Goal: Transaction & Acquisition: Purchase product/service

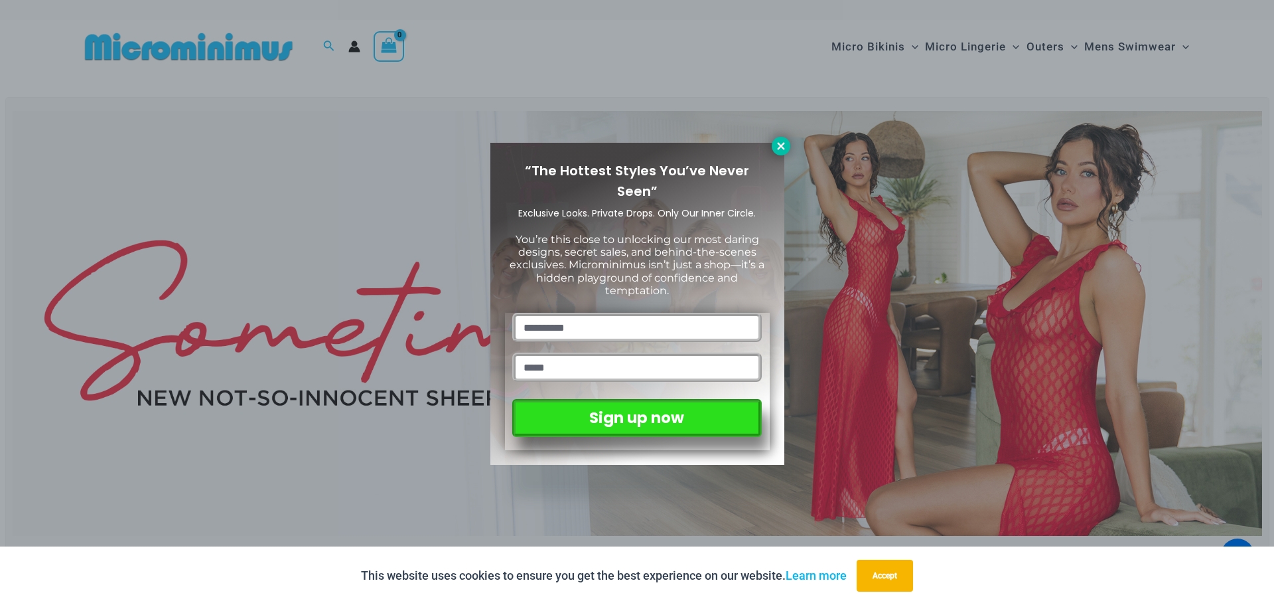
click at [777, 143] on icon at bounding box center [781, 146] width 12 height 12
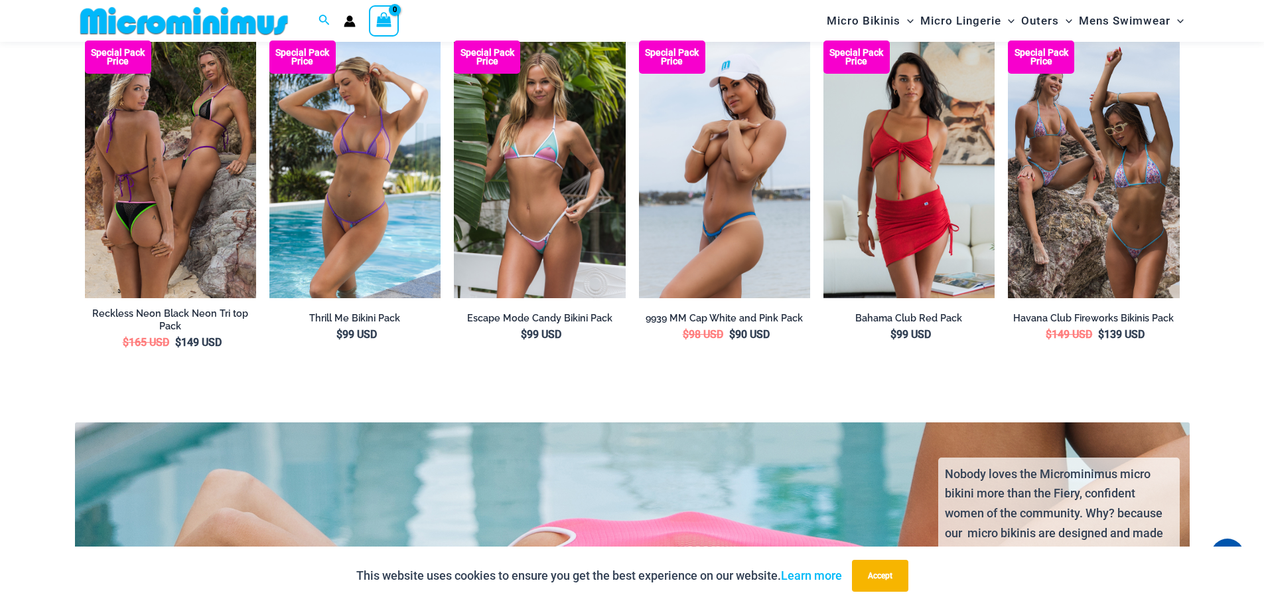
scroll to position [2178, 0]
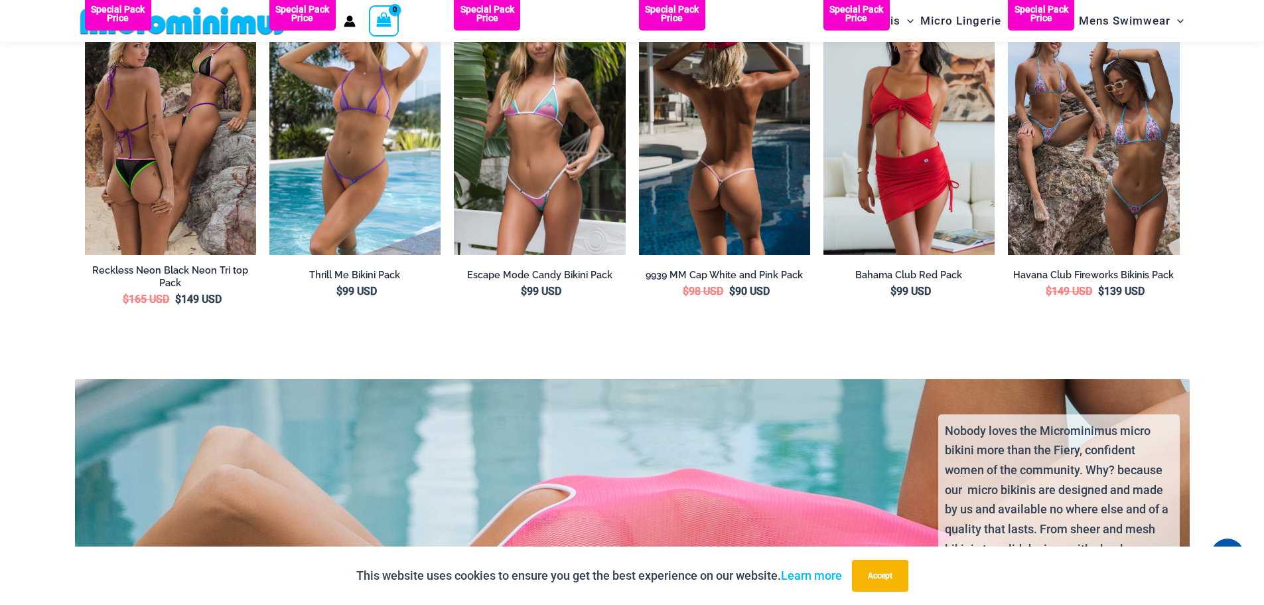
click at [728, 269] on h2 "9939 MM Cap White and Pink Pack" at bounding box center [724, 275] width 171 height 13
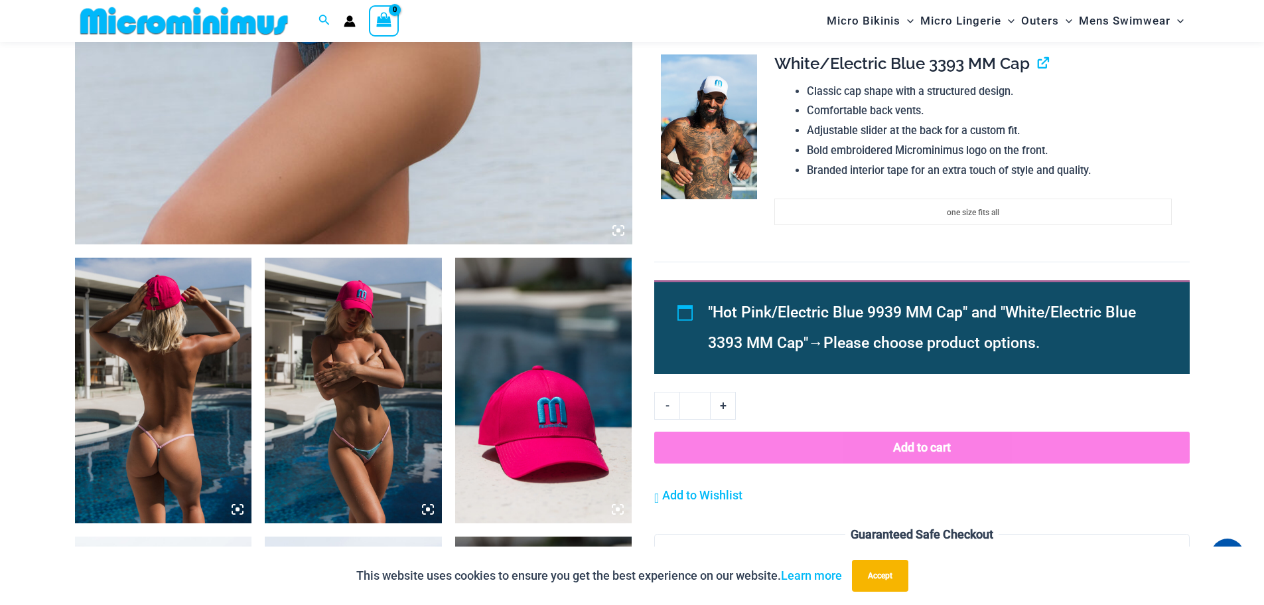
scroll to position [454, 0]
